Goal: Navigation & Orientation: Find specific page/section

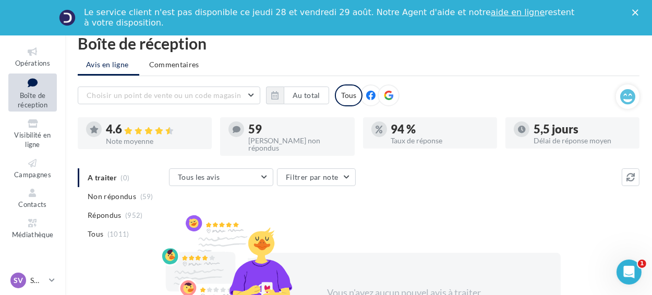
click at [29, 87] on icon at bounding box center [32, 83] width 42 height 14
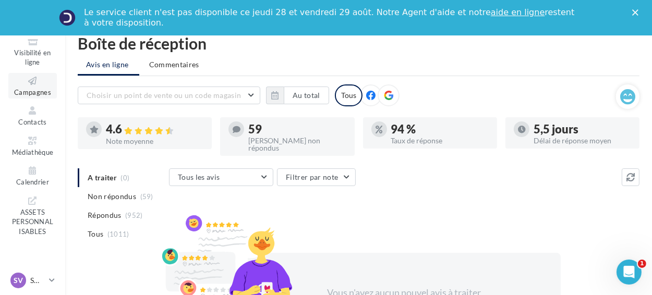
scroll to position [83, 0]
click at [27, 279] on div "SV SMVA - Volkswagen vw-pug-dar" at bounding box center [27, 281] width 34 height 16
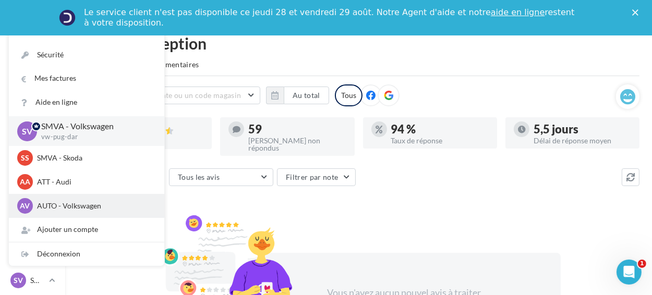
click at [41, 206] on p "AUTO - Volkswagen" at bounding box center [94, 206] width 115 height 10
